Goal: Information Seeking & Learning: Learn about a topic

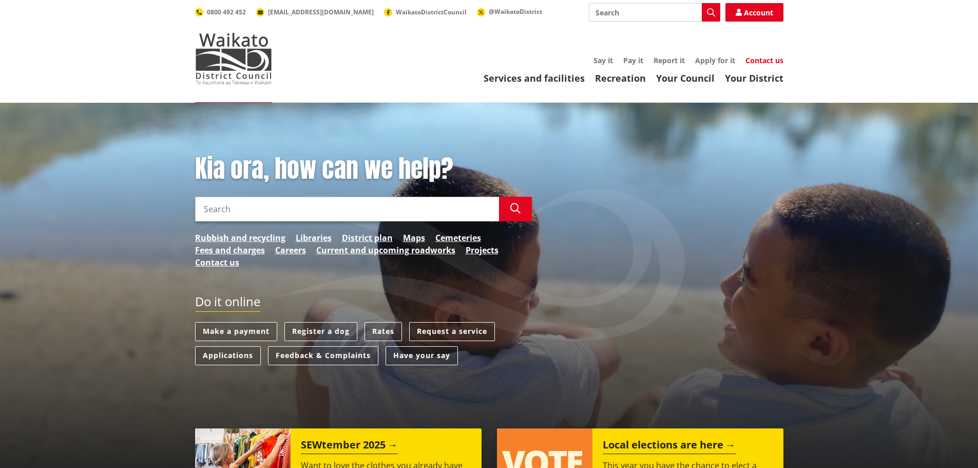
click at [759, 61] on link "Contact us" at bounding box center [764, 60] width 38 height 10
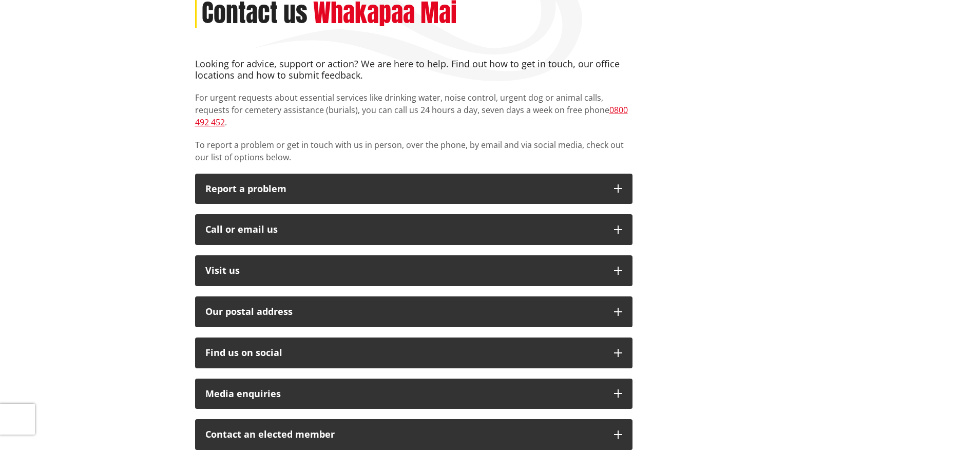
scroll to position [154, 0]
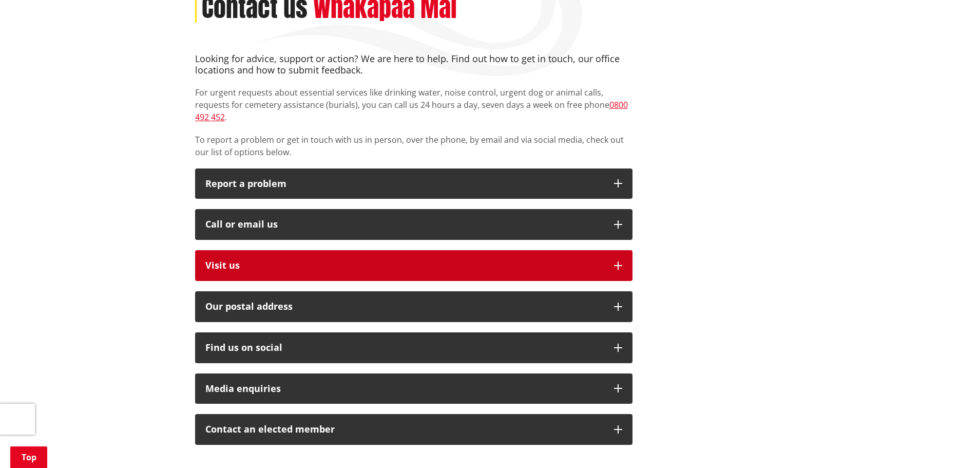
click at [620, 261] on icon "button" at bounding box center [618, 265] width 8 height 8
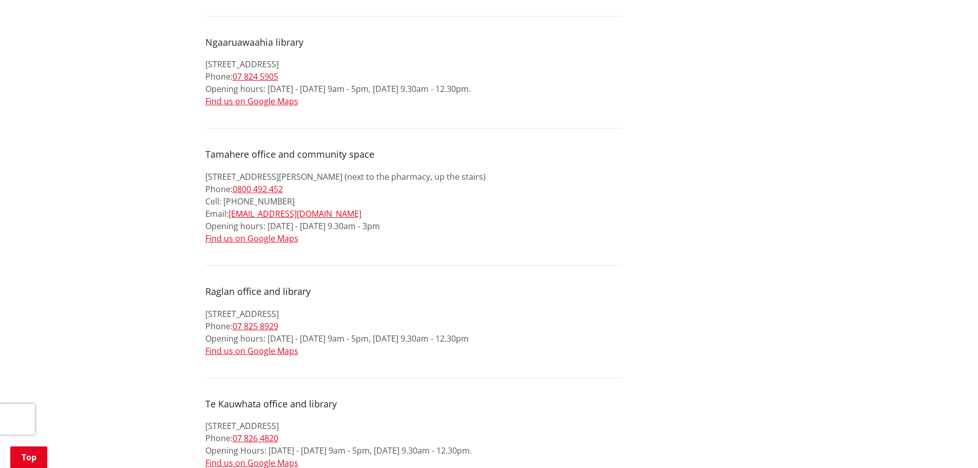
scroll to position [770, 0]
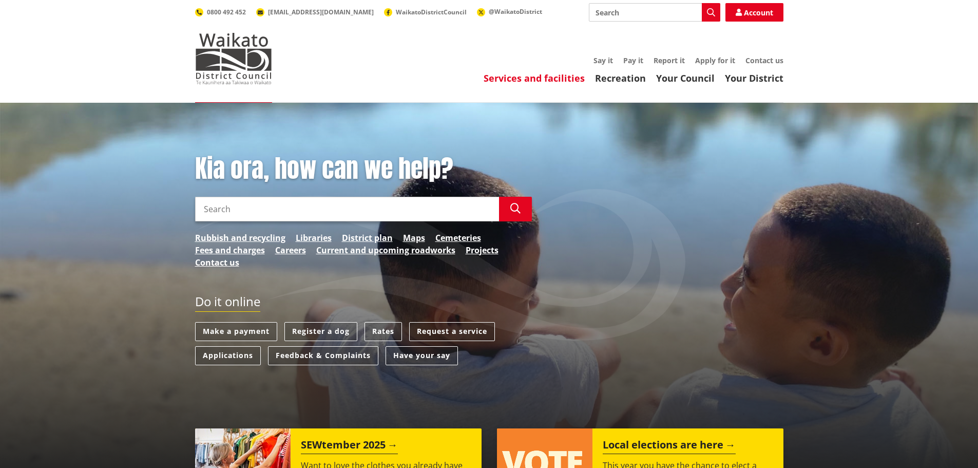
click at [530, 78] on link "Services and facilities" at bounding box center [534, 78] width 101 height 12
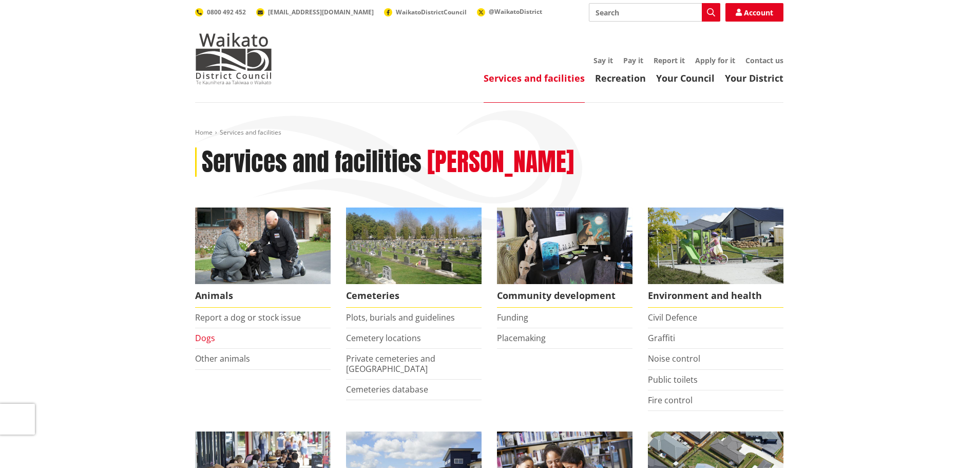
click at [203, 336] on link "Dogs" at bounding box center [205, 337] width 20 height 11
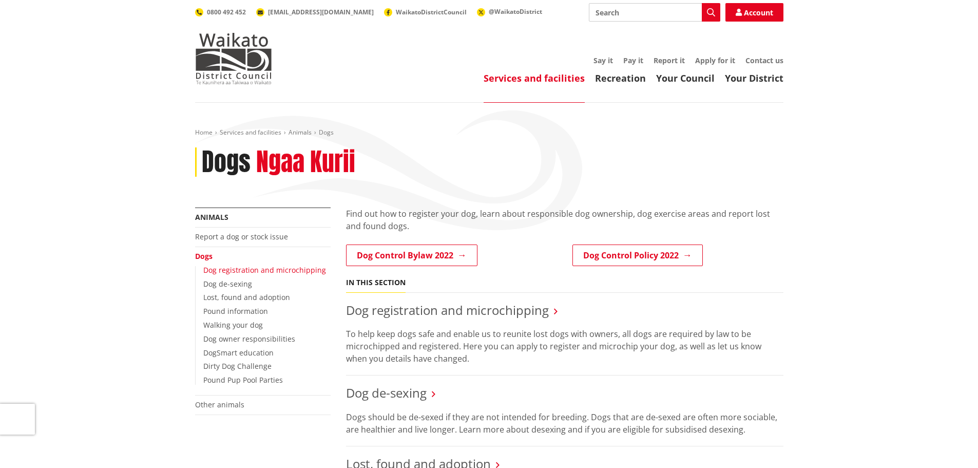
click at [239, 269] on link "Dog registration and microchipping" at bounding box center [264, 270] width 123 height 10
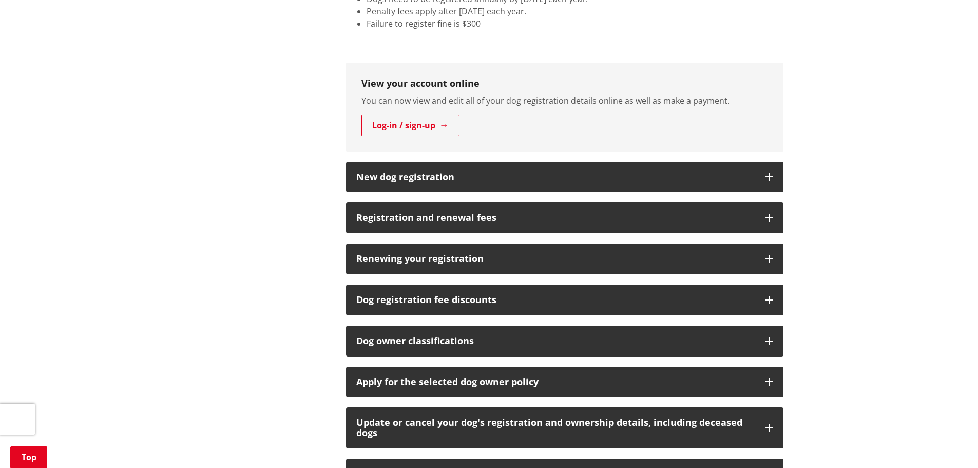
scroll to position [513, 0]
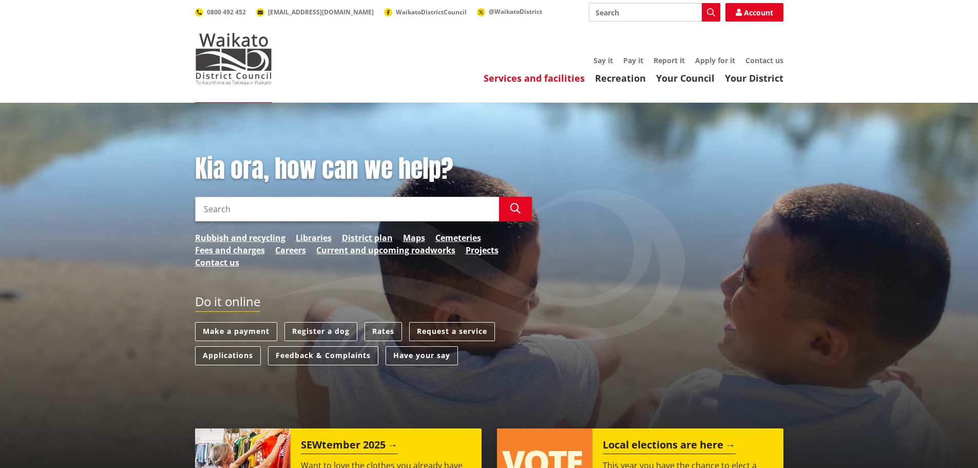
click at [573, 75] on link "Services and facilities" at bounding box center [534, 78] width 101 height 12
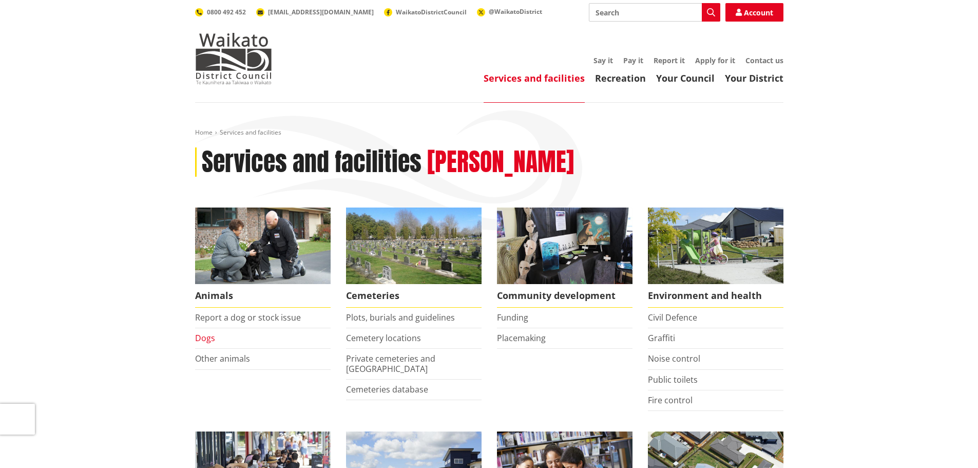
click at [205, 337] on link "Dogs" at bounding box center [205, 337] width 20 height 11
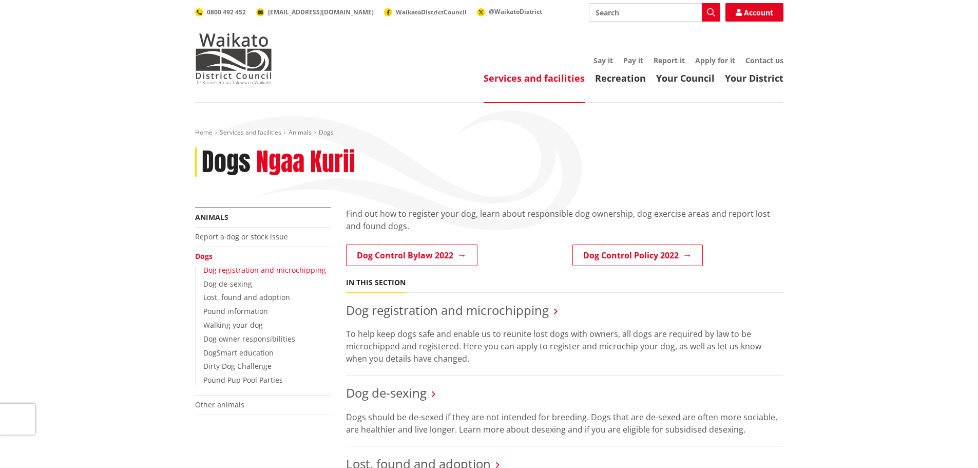
click at [243, 268] on link "Dog registration and microchipping" at bounding box center [264, 270] width 123 height 10
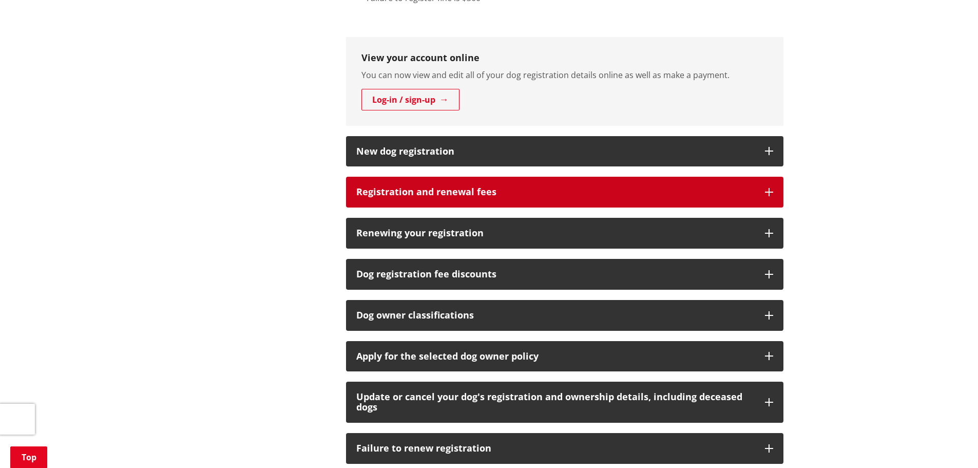
scroll to position [565, 0]
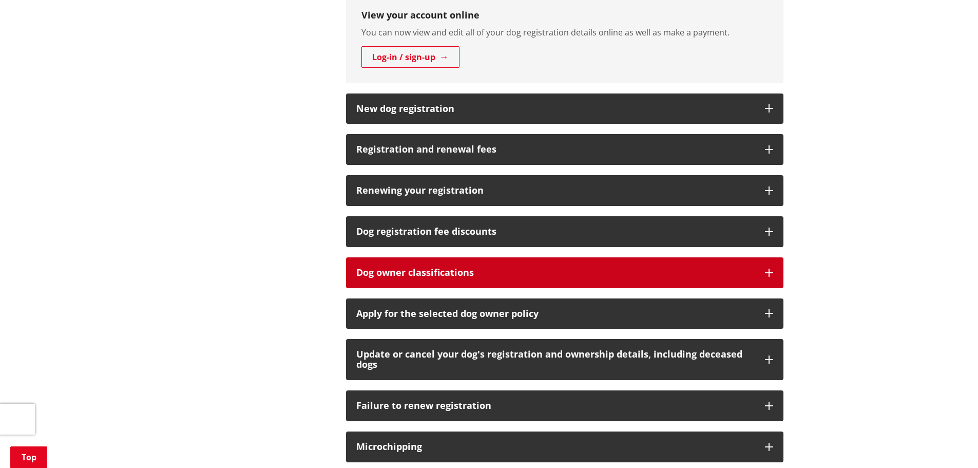
click at [515, 265] on button "Dog owner classifications" at bounding box center [564, 272] width 437 height 31
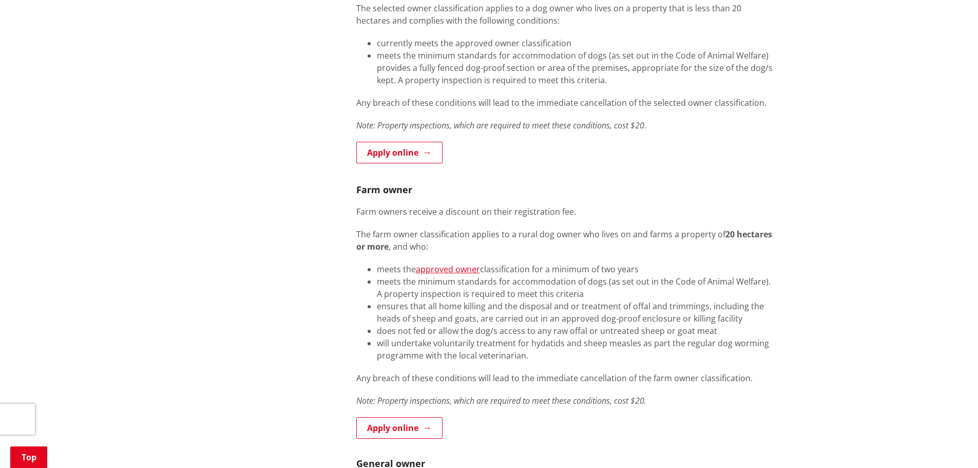
scroll to position [1284, 0]
